Goal: Complete application form

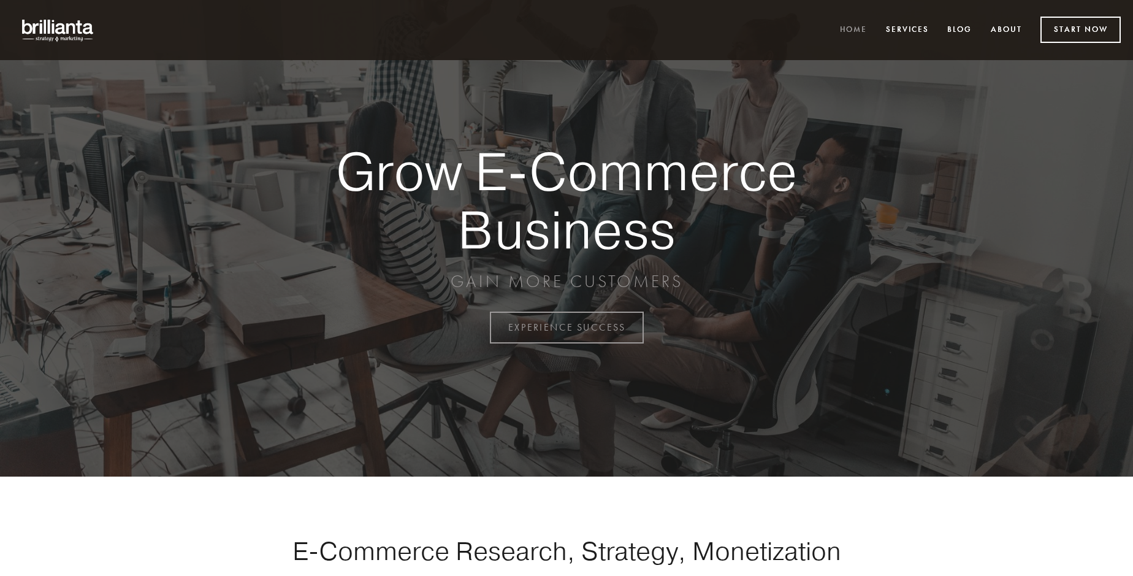
scroll to position [3214, 0]
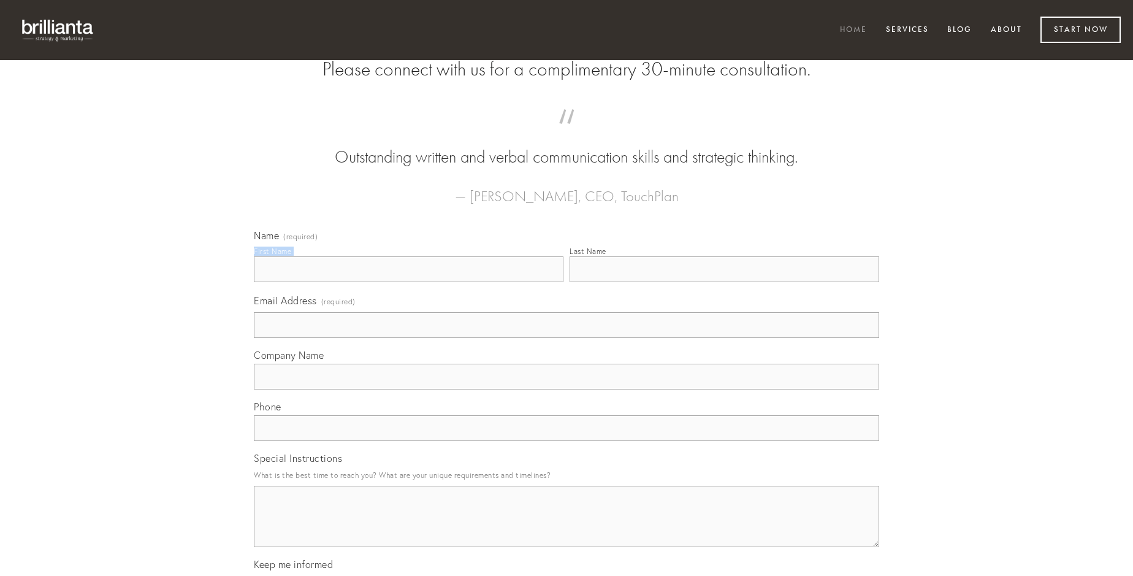
type input "[PERSON_NAME]"
click at [724, 282] on input "Last Name" at bounding box center [725, 269] width 310 height 26
type input "[PERSON_NAME]"
click at [567, 338] on input "Email Address (required)" at bounding box center [566, 325] width 625 height 26
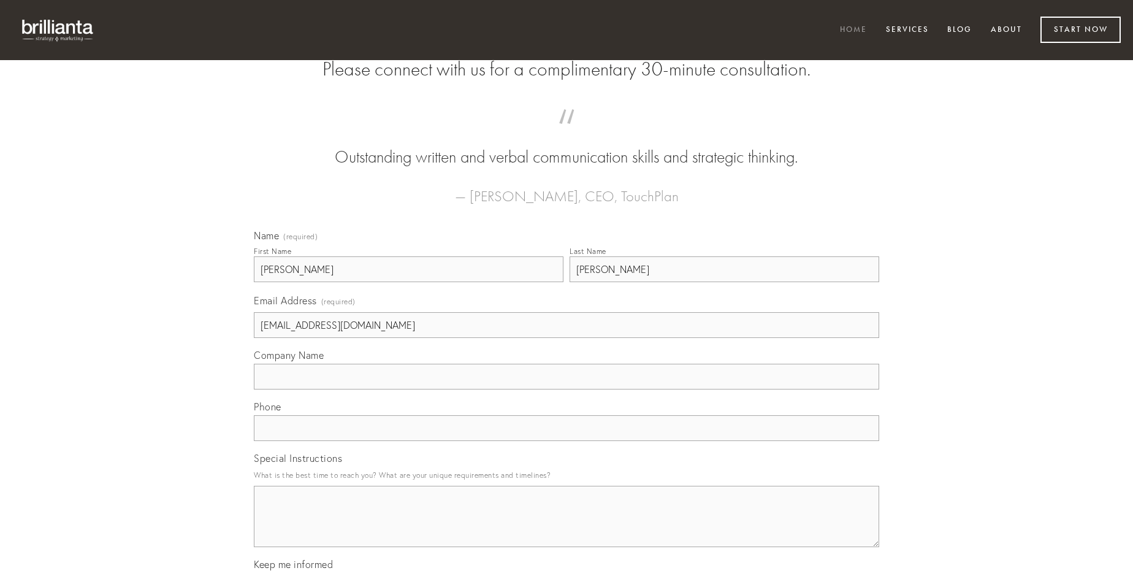
type input "[EMAIL_ADDRESS][DOMAIN_NAME]"
click at [567, 389] on input "Company Name" at bounding box center [566, 377] width 625 height 26
type input "uxor"
click at [567, 441] on input "text" at bounding box center [566, 428] width 625 height 26
click at [567, 527] on textarea "Special Instructions" at bounding box center [566, 516] width 625 height 61
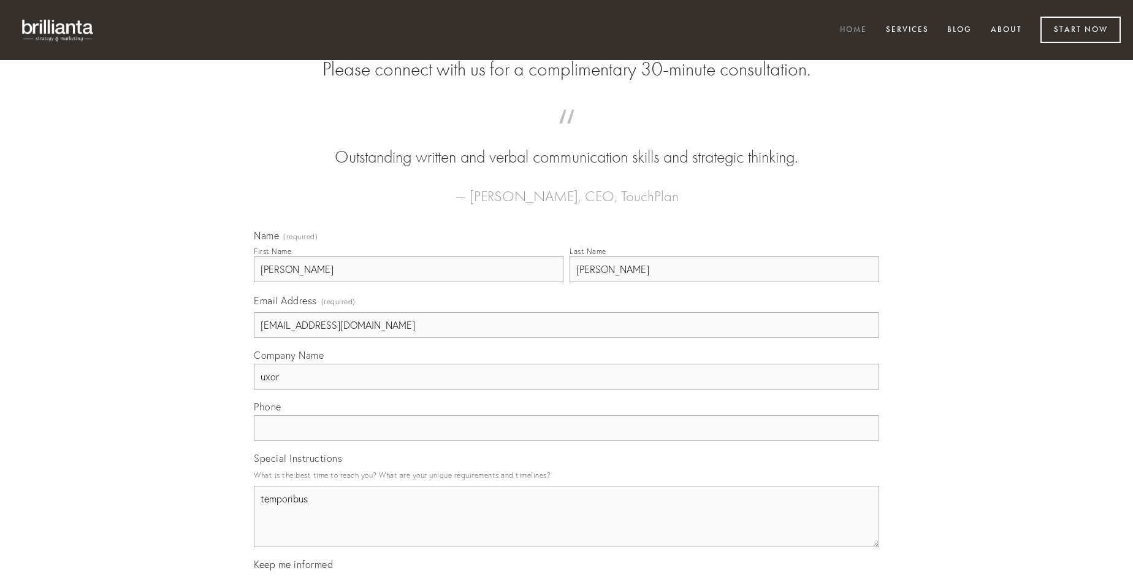
type textarea "temporibus"
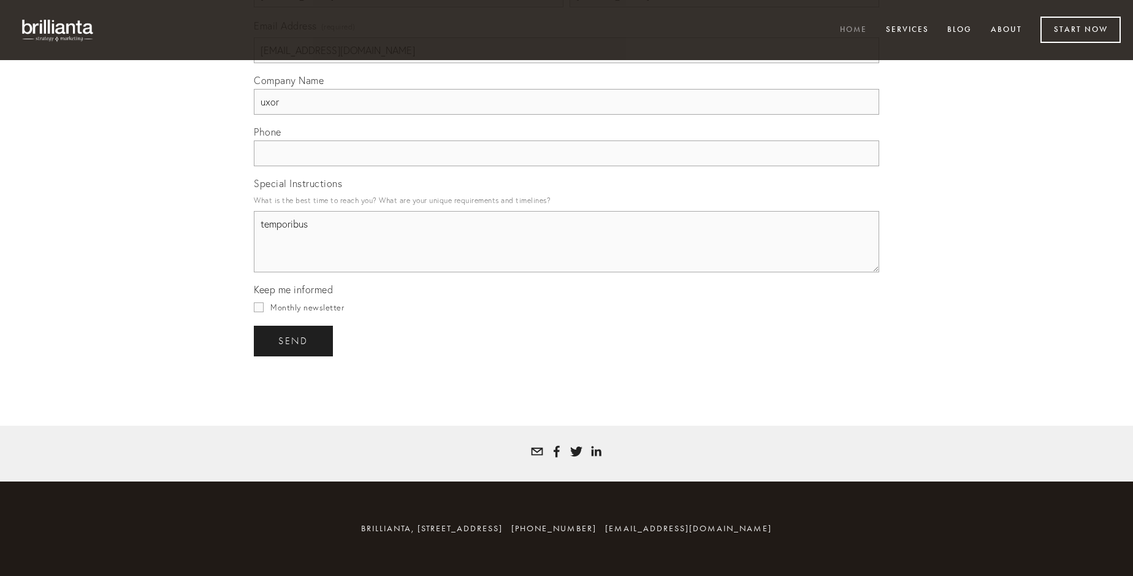
click at [294, 340] on span "send" at bounding box center [293, 340] width 30 height 11
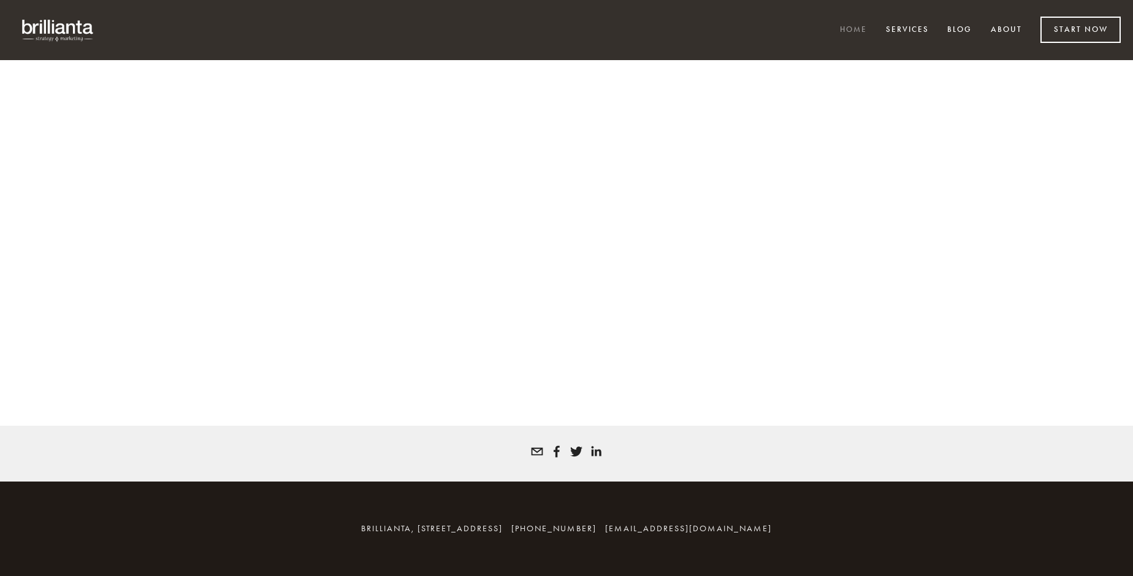
scroll to position [3197, 0]
